Goal: Use online tool/utility

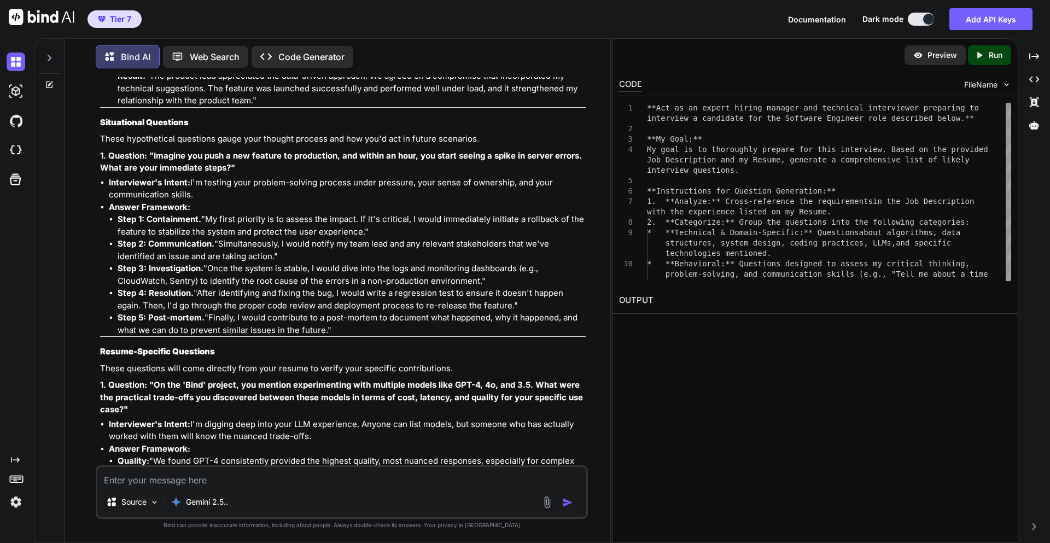
scroll to position [12054, 0]
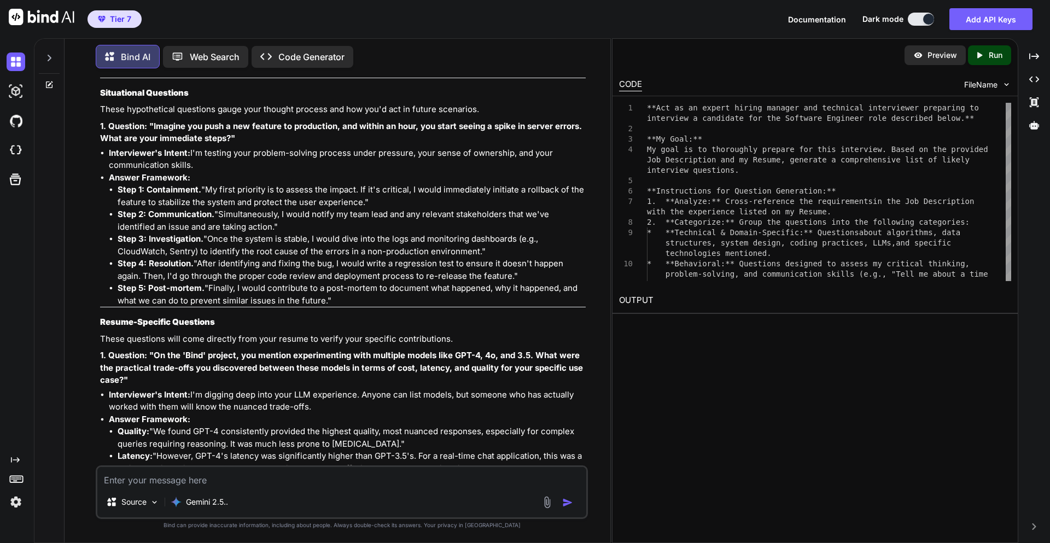
click at [552, 78] on li "Result: "The product lead appreciated the data-driven approach. We agreed on a …" at bounding box center [352, 58] width 468 height 37
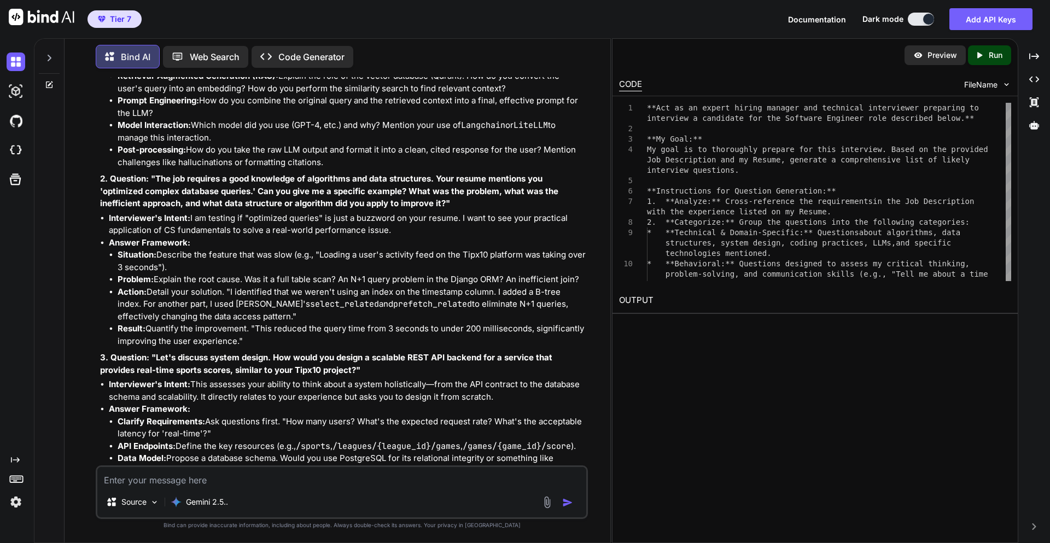
scroll to position [10990, 0]
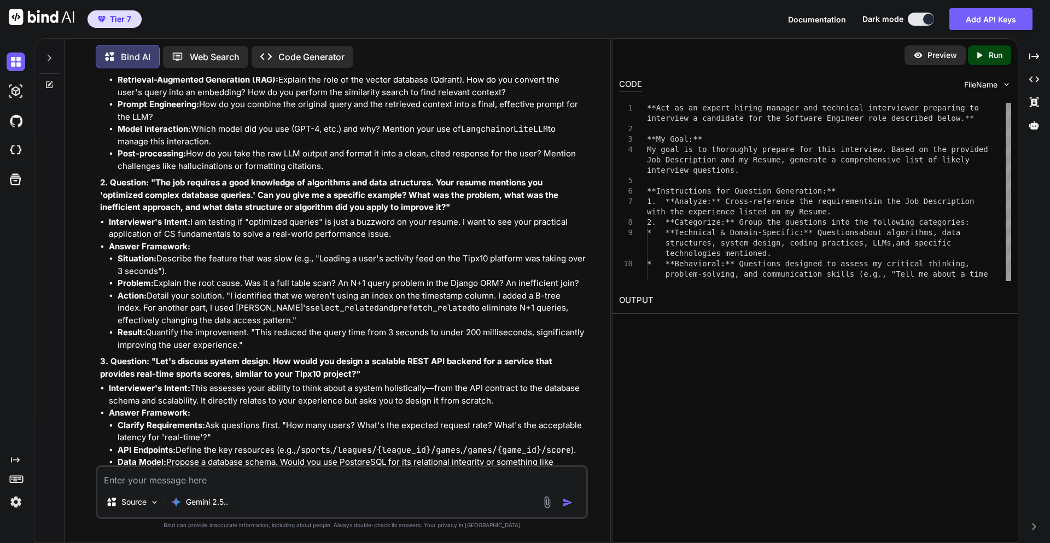
drag, startPoint x: 101, startPoint y: 298, endPoint x: 330, endPoint y: 221, distance: 241.2
copy p "**Lor ip do sitame consec adipisc eli seddoeius temporincid utlaboree do magnaa…"
click at [224, 503] on p "Gemini 2.5.." at bounding box center [207, 501] width 42 height 11
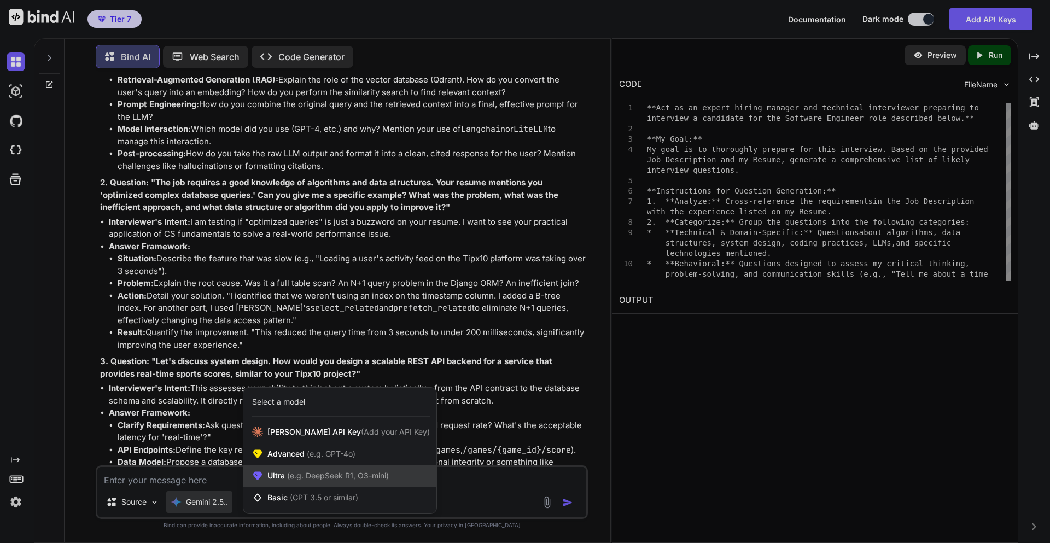
click at [307, 481] on span "Ultra (e.g. DeepSeek R1, O3-mini)" at bounding box center [327, 475] width 121 height 11
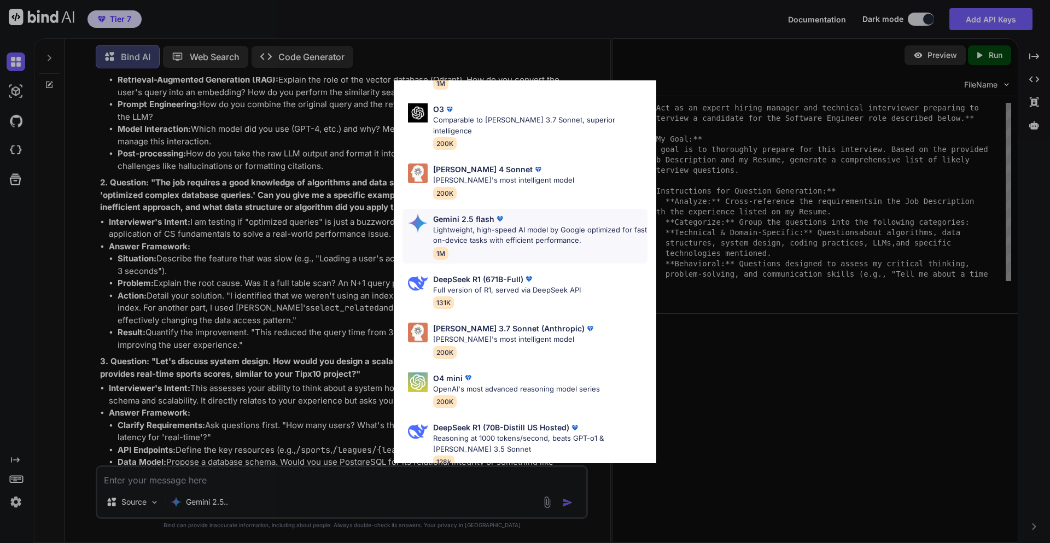
scroll to position [94, 0]
click at [492, 372] on div "O4 mini" at bounding box center [516, 377] width 167 height 11
type textarea "x"
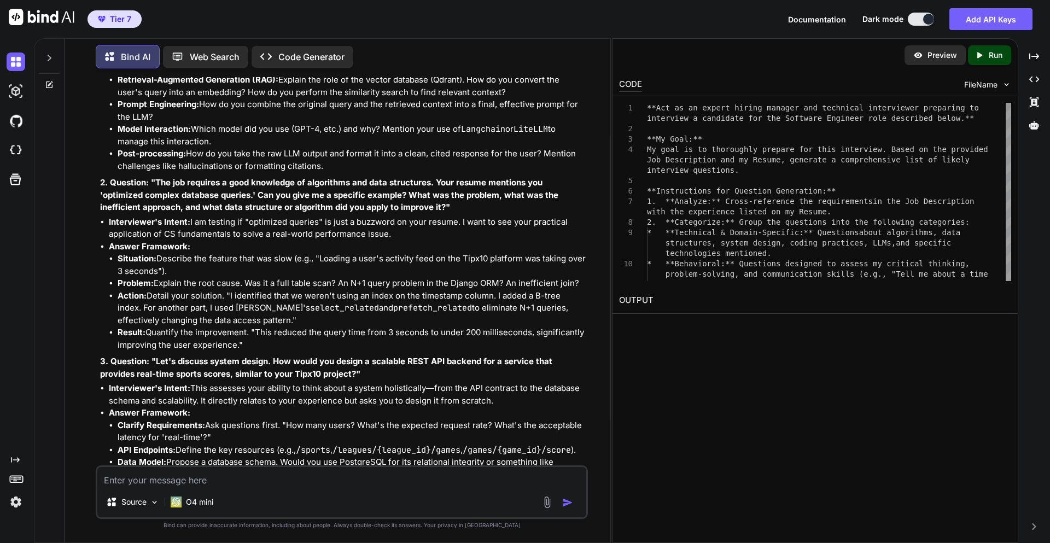
click at [246, 481] on textarea at bounding box center [341, 477] width 489 height 20
paste textarea "**Act as an expert hiring manager and technical interviewer preparing to interv…"
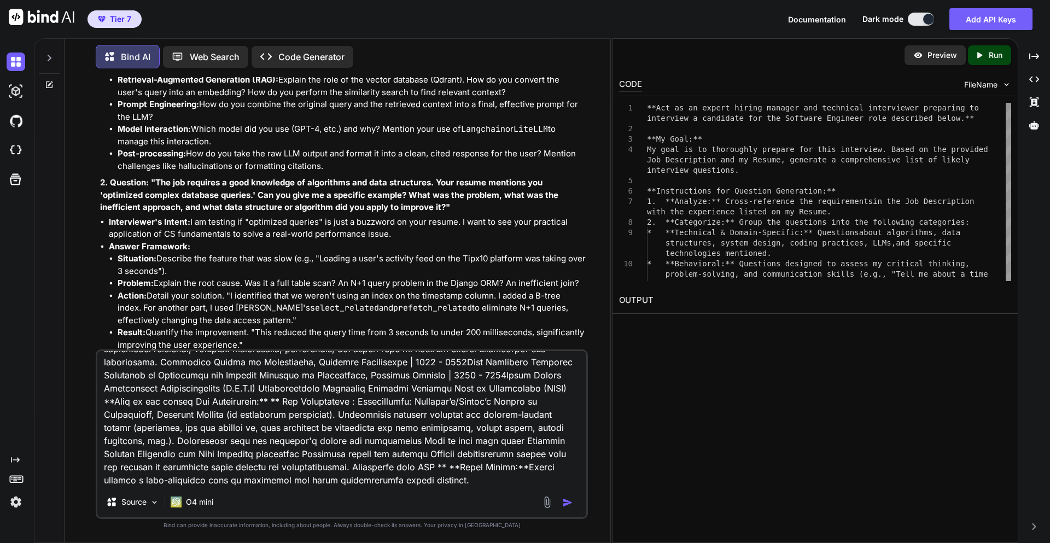
type textarea "**Act as an expert hiring manager and technical interviewer preparing to interv…"
click at [567, 505] on img "button" at bounding box center [567, 502] width 11 height 11
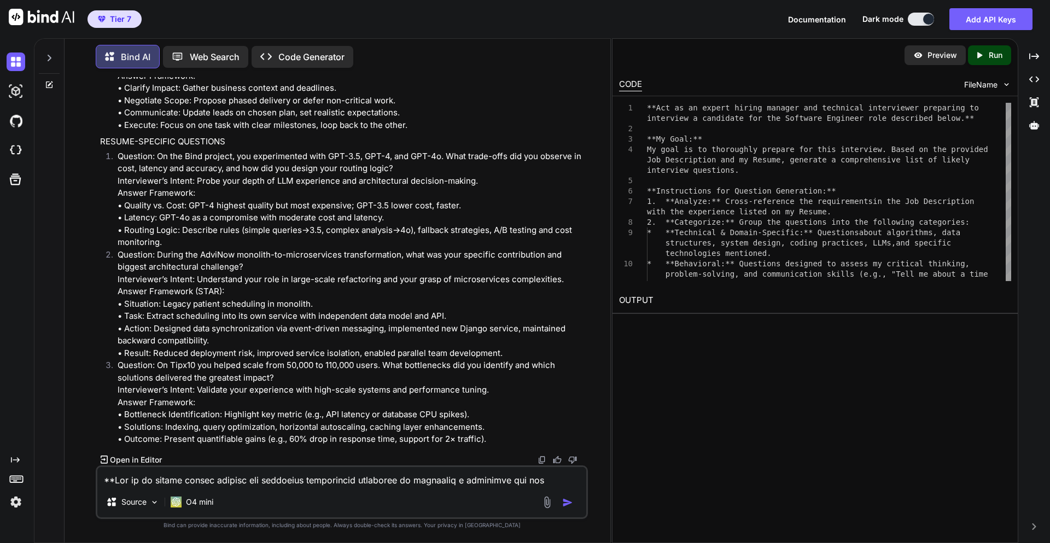
scroll to position [15890, 0]
click at [441, 487] on div "Source O4 mini" at bounding box center [342, 492] width 492 height 54
click at [440, 488] on div "Source O4 mini" at bounding box center [342, 492] width 492 height 54
click at [449, 474] on textarea at bounding box center [341, 477] width 489 height 20
paste textarea "**Act as an expert hiring manager and technical interviewer preparing to interv…"
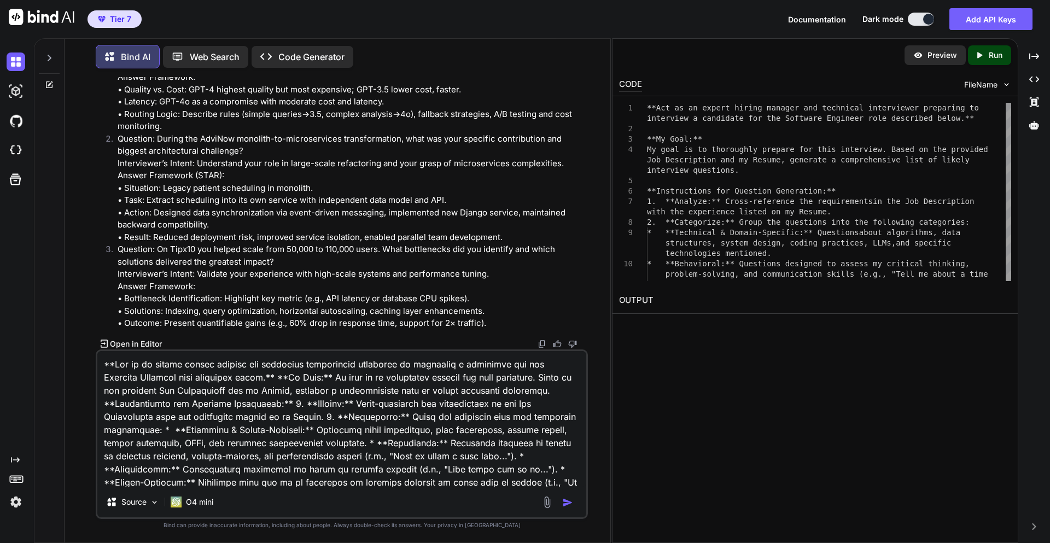
scroll to position [723, 0]
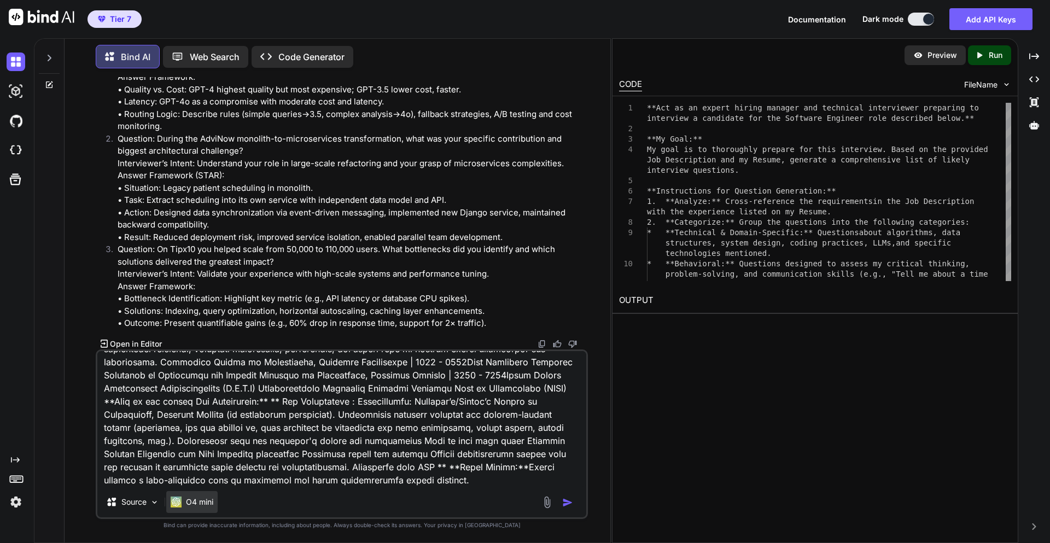
type textarea "**Act as an expert hiring manager and technical interviewer preparing to interv…"
click at [195, 500] on p "O4 mini" at bounding box center [199, 501] width 27 height 11
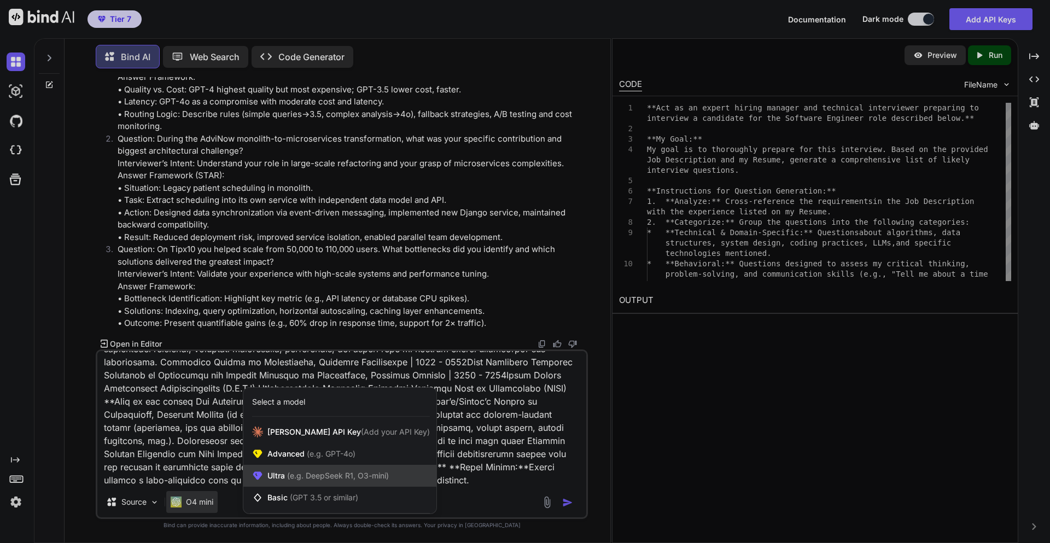
click at [306, 477] on span "(e.g. DeepSeek R1, O3-mini)" at bounding box center [337, 475] width 104 height 9
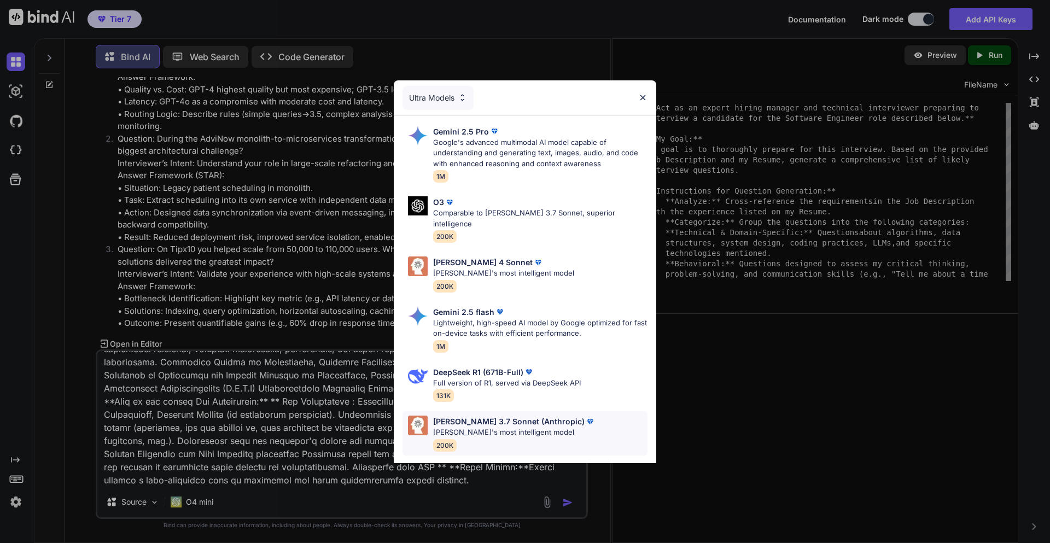
click at [465, 427] on p "[PERSON_NAME]'s most intelligent model" at bounding box center [514, 432] width 162 height 11
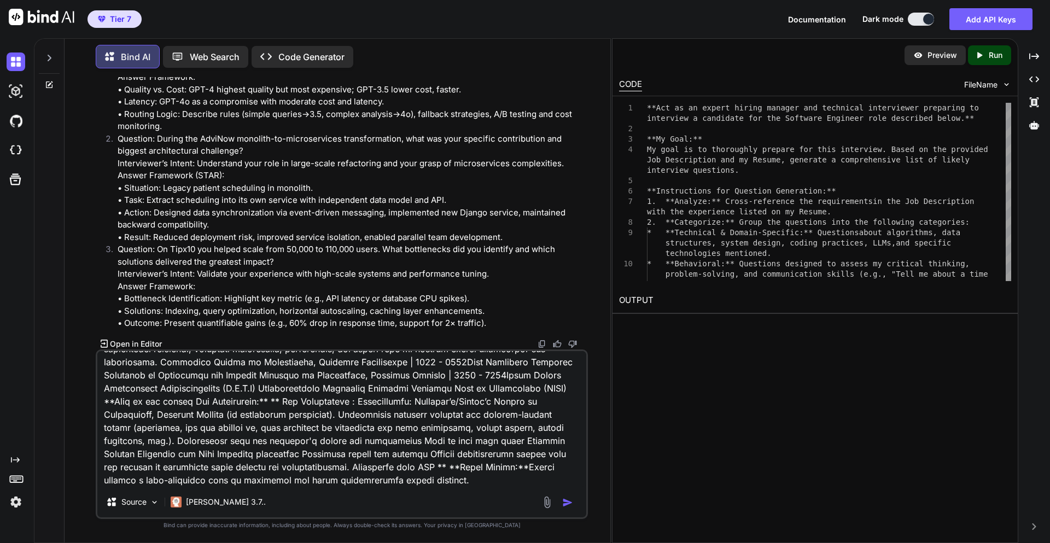
click at [566, 501] on img "button" at bounding box center [567, 502] width 11 height 11
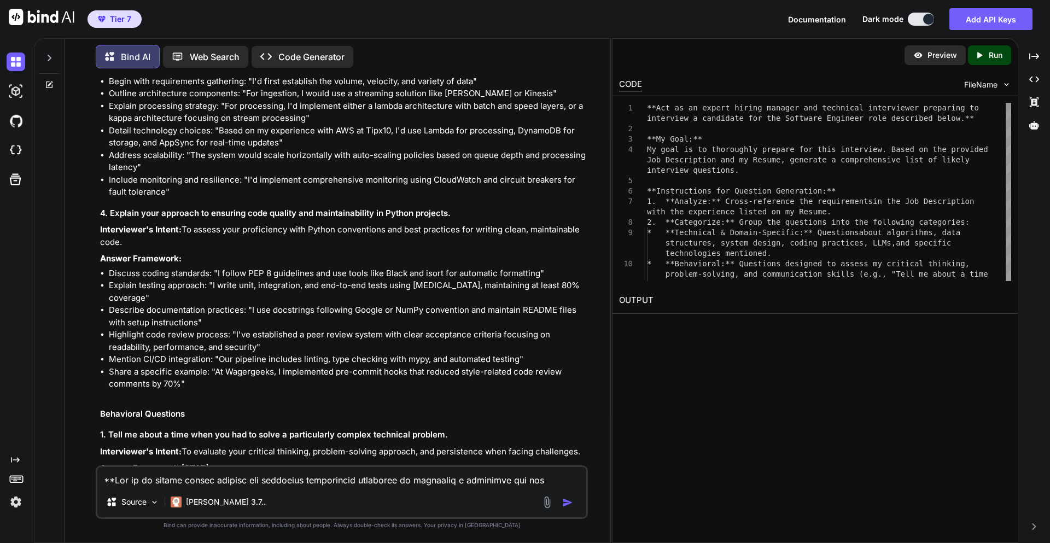
scroll to position [16073, 0]
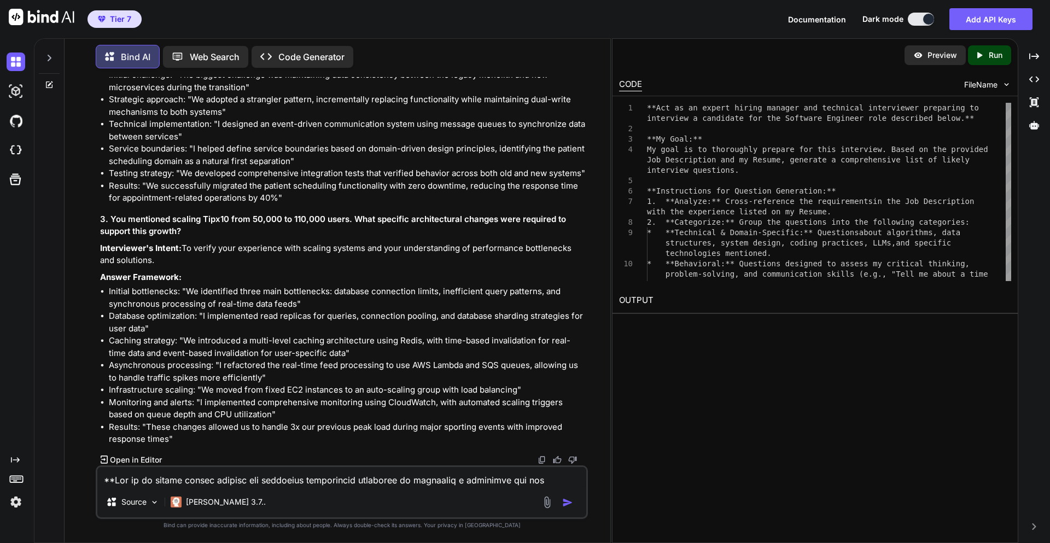
scroll to position [18435, 0]
